Goal: Check status: Check status

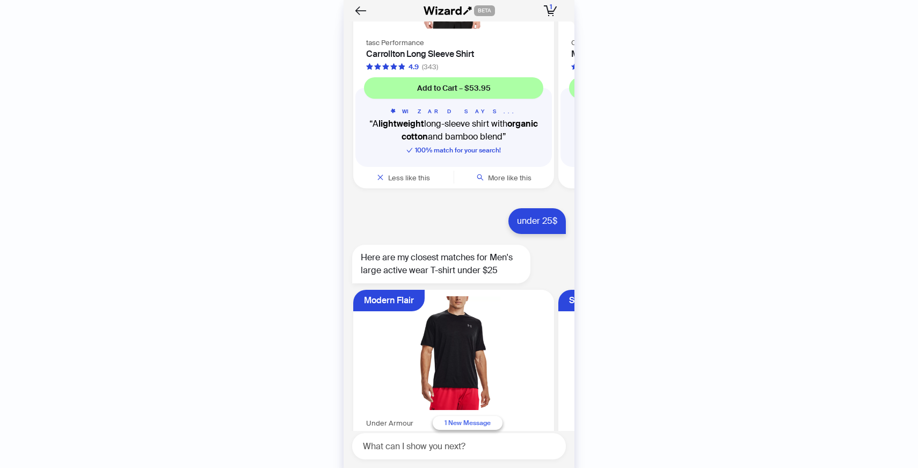
scroll to position [10508, 0]
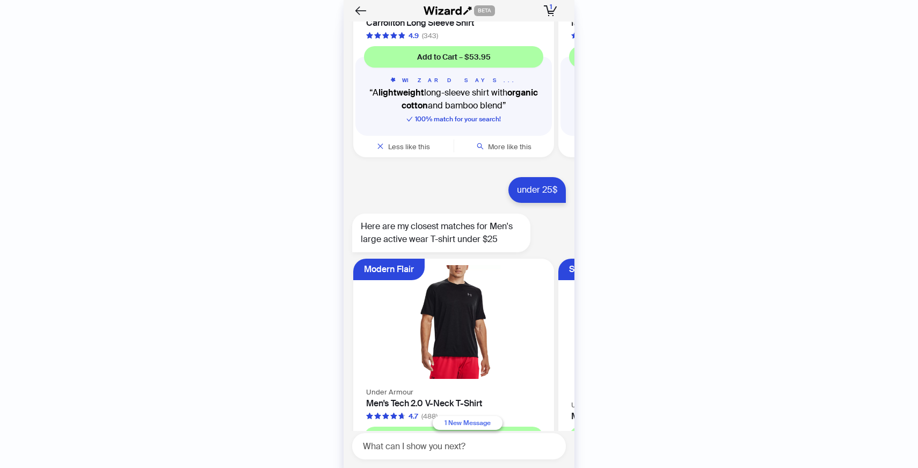
click at [474, 427] on button "1 New Message" at bounding box center [468, 423] width 70 height 14
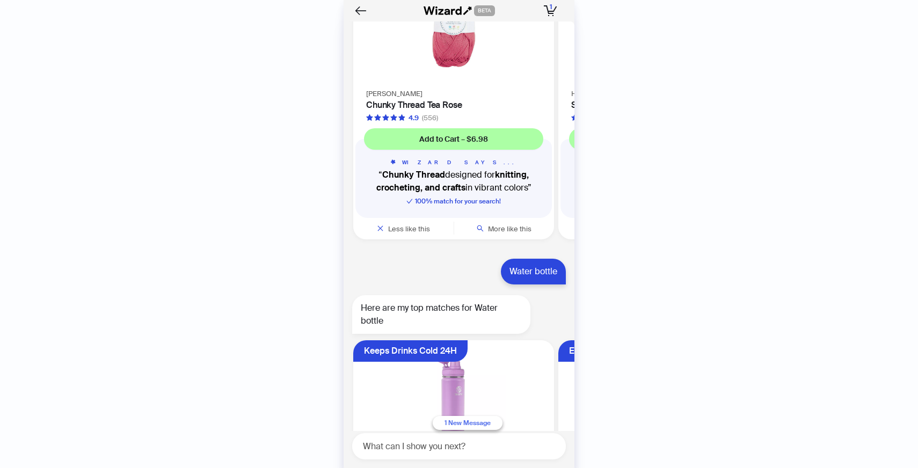
scroll to position [14504, 0]
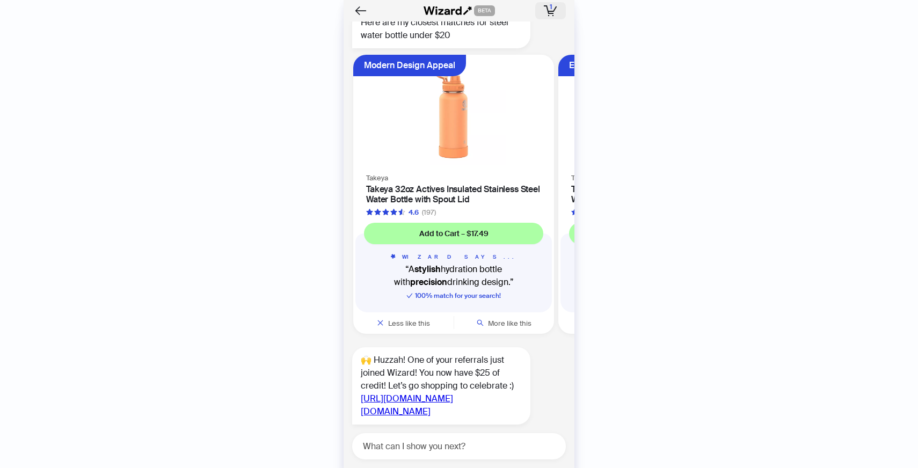
click at [553, 12] on icon "button" at bounding box center [550, 10] width 13 height 11
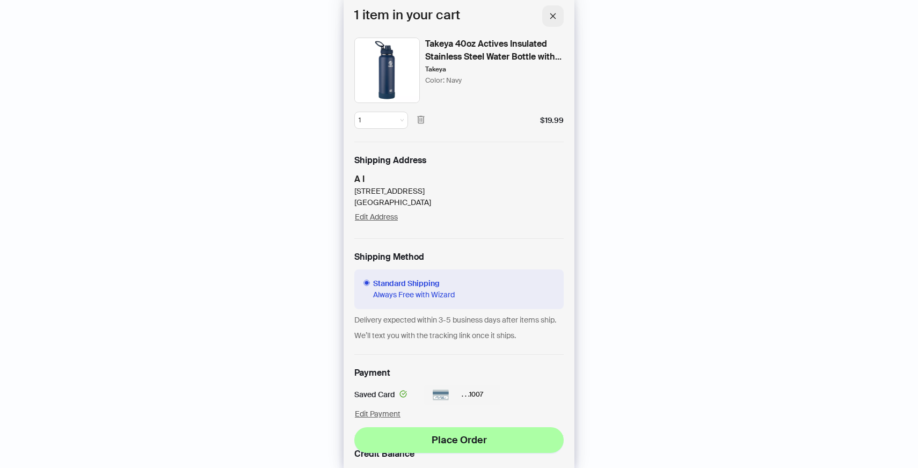
click at [552, 18] on icon "close" at bounding box center [553, 16] width 8 height 8
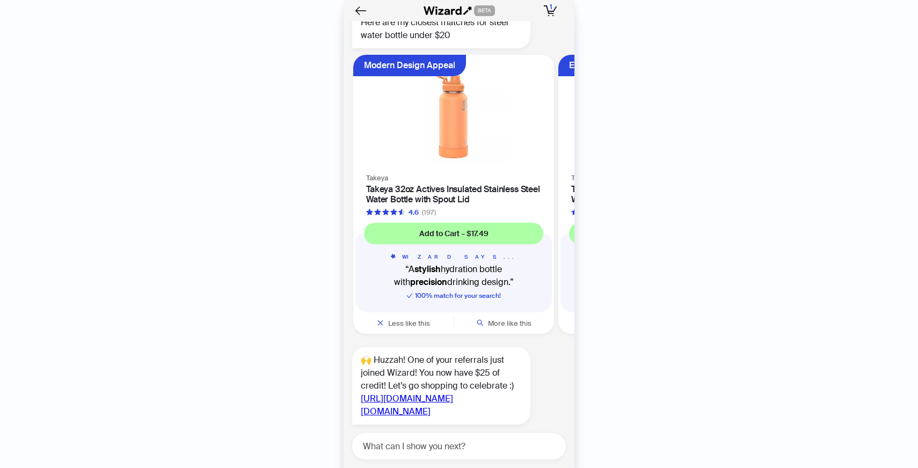
click at [453, 393] on link "[URL][DOMAIN_NAME][DOMAIN_NAME]" at bounding box center [407, 405] width 92 height 24
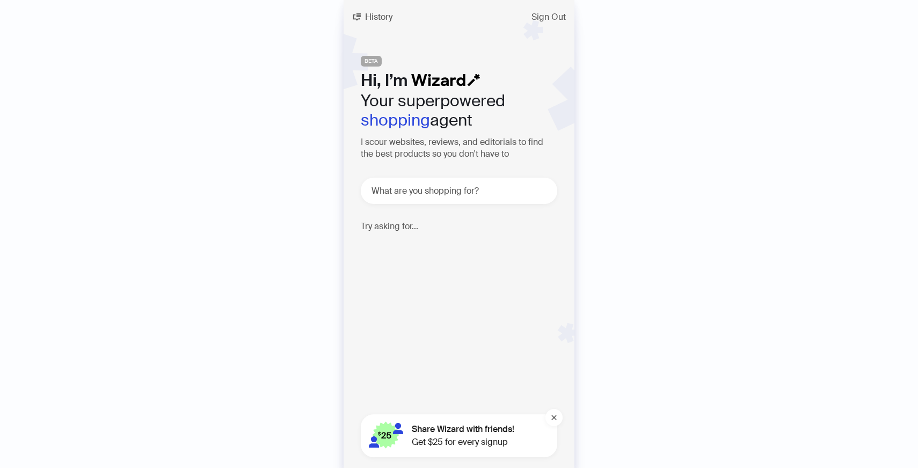
click at [371, 28] on div "History Sign Out BETA Hi, I’m Your superpowered shopping agent I scour websites…" at bounding box center [459, 234] width 231 height 468
click at [381, 18] on span "History" at bounding box center [378, 17] width 27 height 9
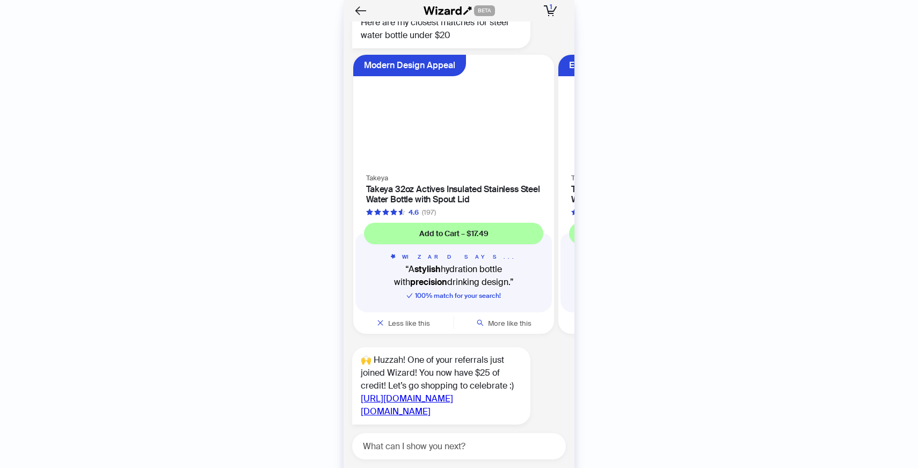
scroll to position [2782, 0]
click at [560, 8] on button "1 1 item in your cart" at bounding box center [550, 10] width 31 height 17
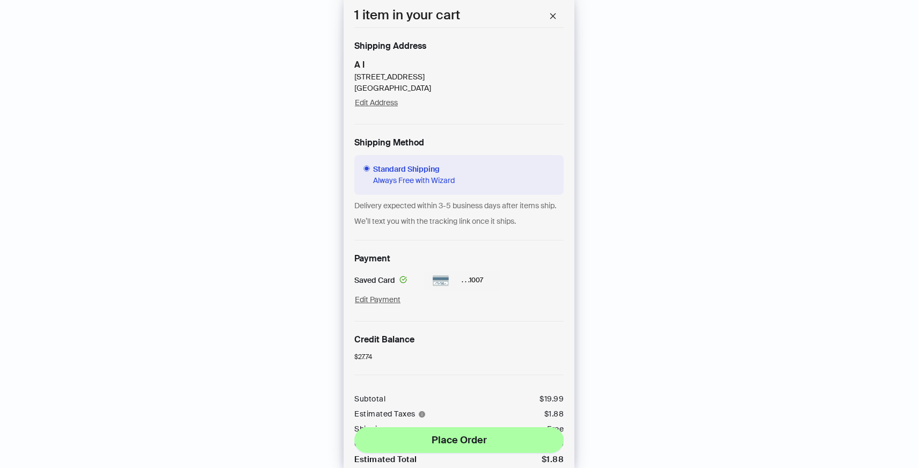
scroll to position [164, 0]
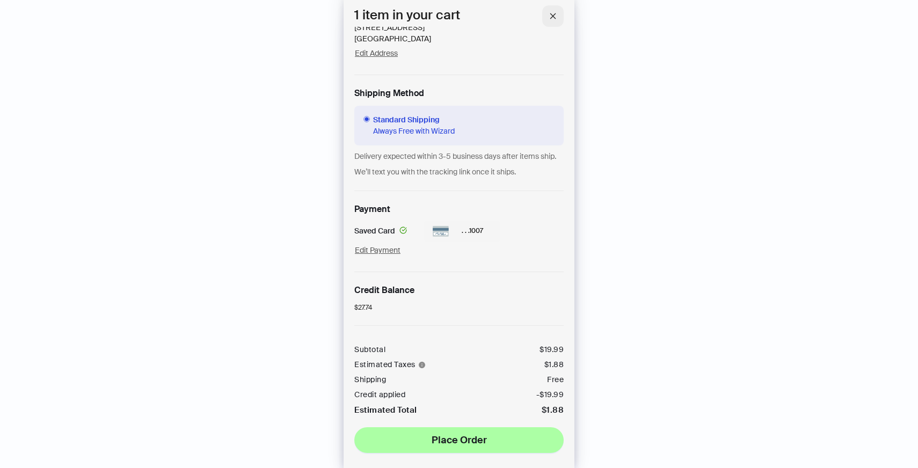
click at [554, 14] on icon "close" at bounding box center [553, 16] width 8 height 8
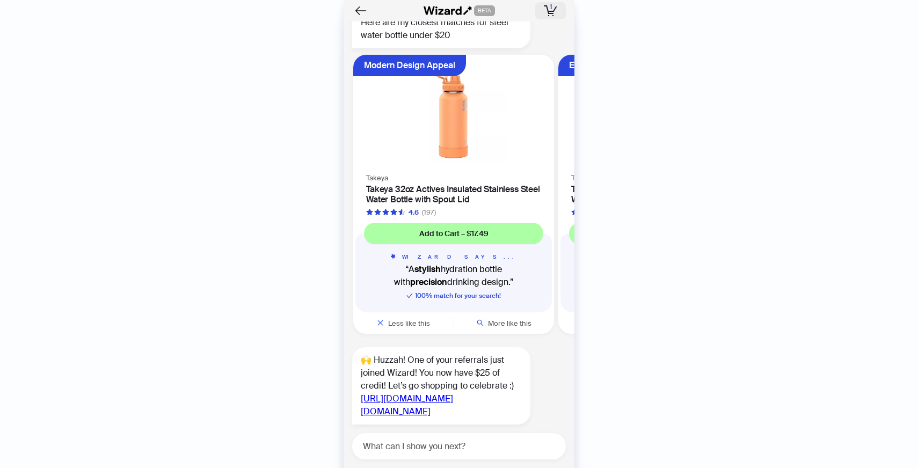
click at [555, 14] on icon "button" at bounding box center [550, 10] width 13 height 11
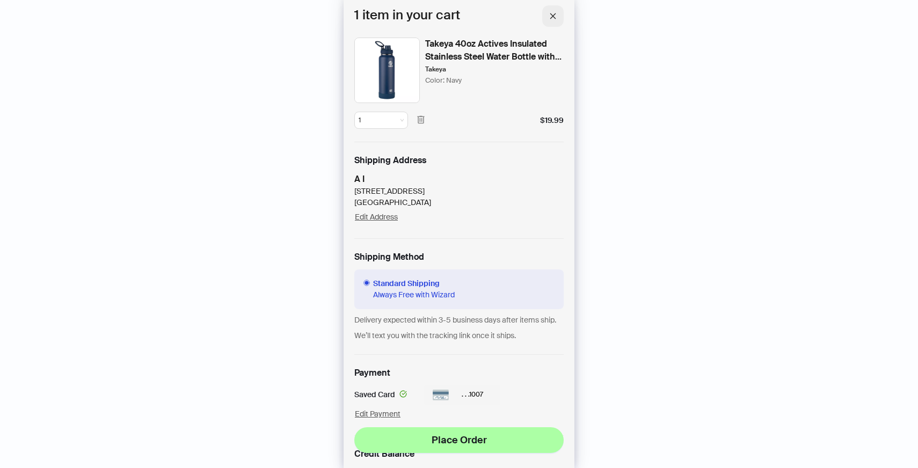
click at [551, 19] on icon "close" at bounding box center [553, 16] width 8 height 8
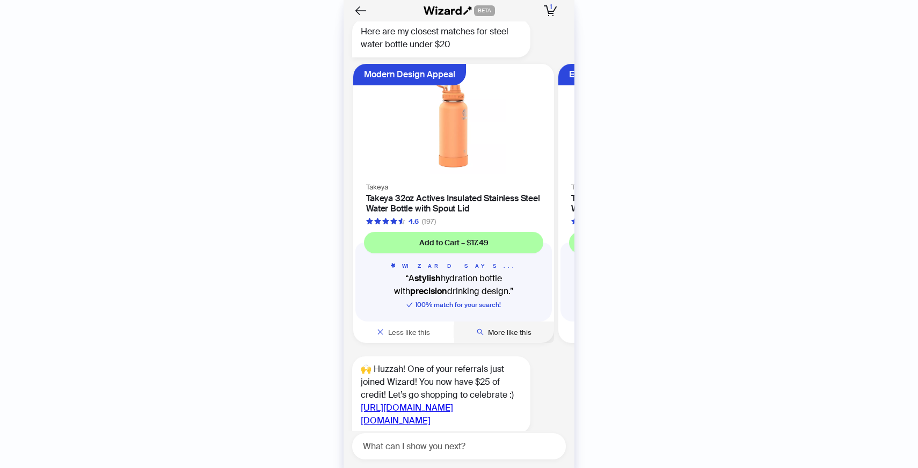
scroll to position [0, 135]
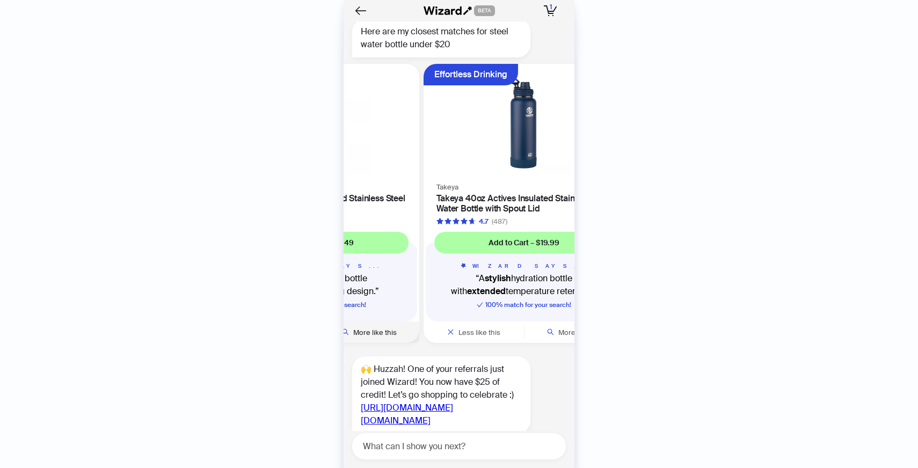
scroll to position [2782, 0]
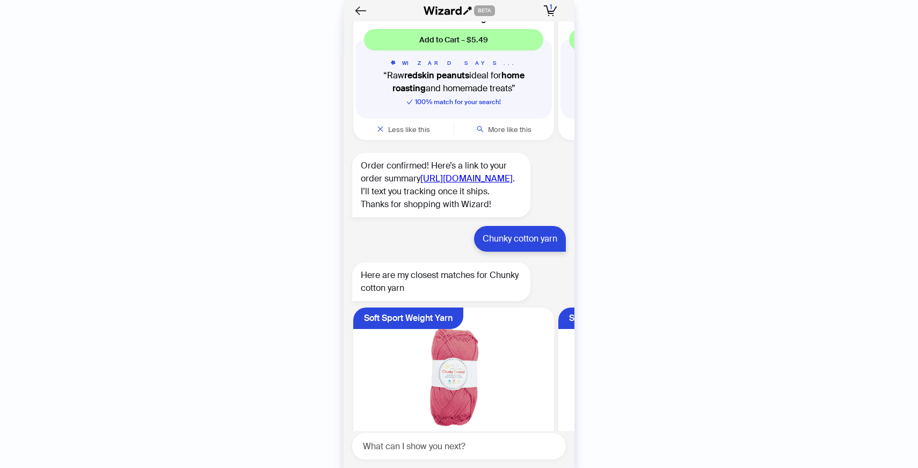
scroll to position [1653, 0]
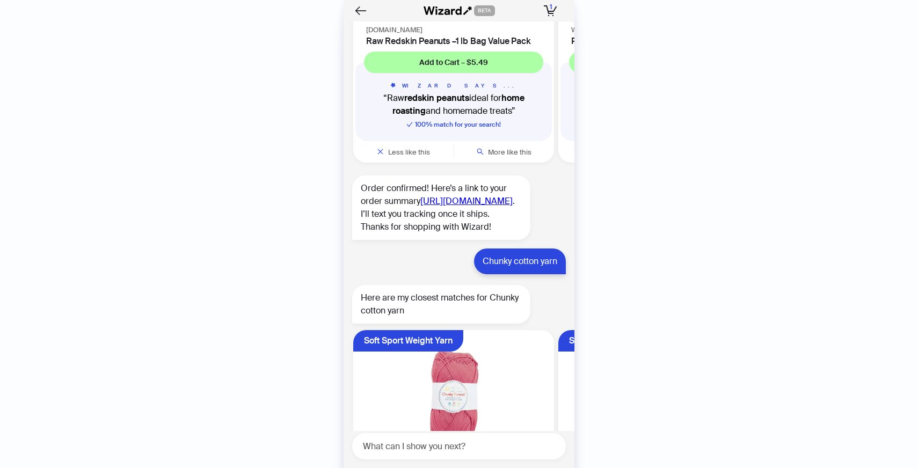
click at [420, 207] on link "[URL][DOMAIN_NAME]" at bounding box center [466, 200] width 92 height 11
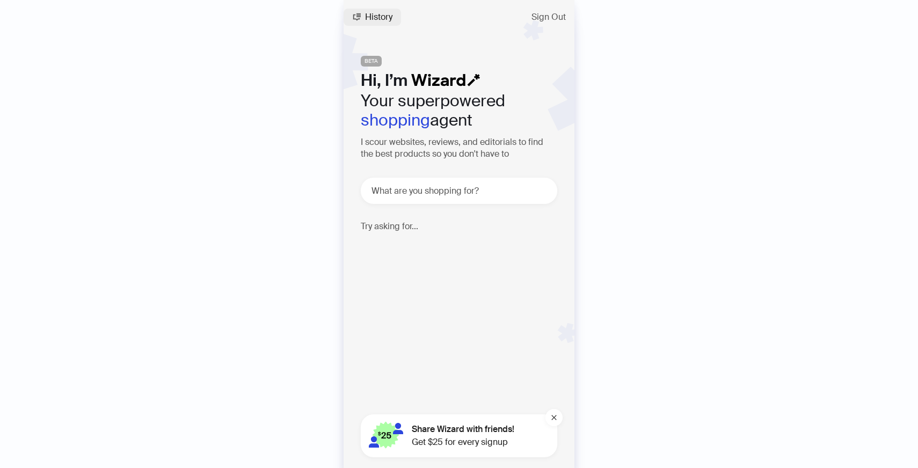
click at [377, 13] on span "History" at bounding box center [378, 17] width 27 height 9
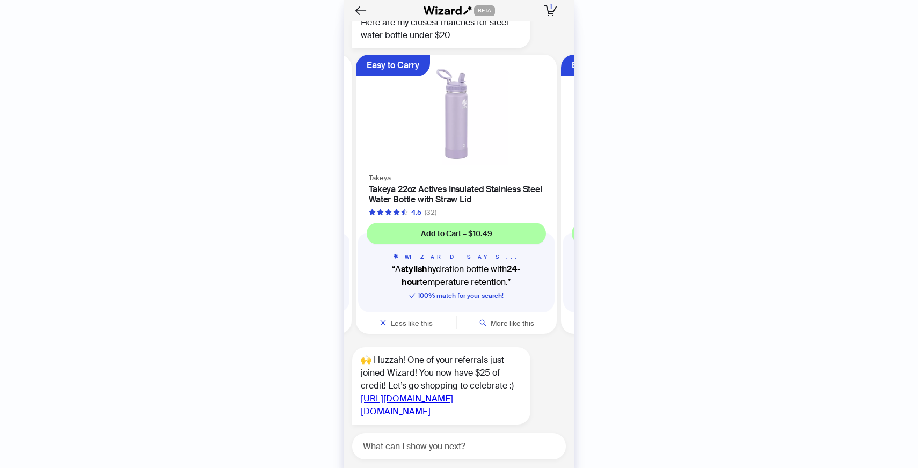
scroll to position [2782, 0]
